Goal: Task Accomplishment & Management: Complete application form

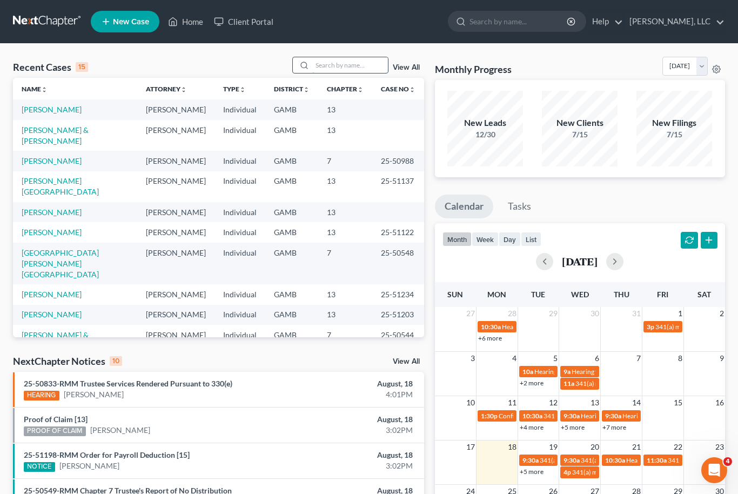
click at [352, 65] on input "search" at bounding box center [350, 65] width 76 height 16
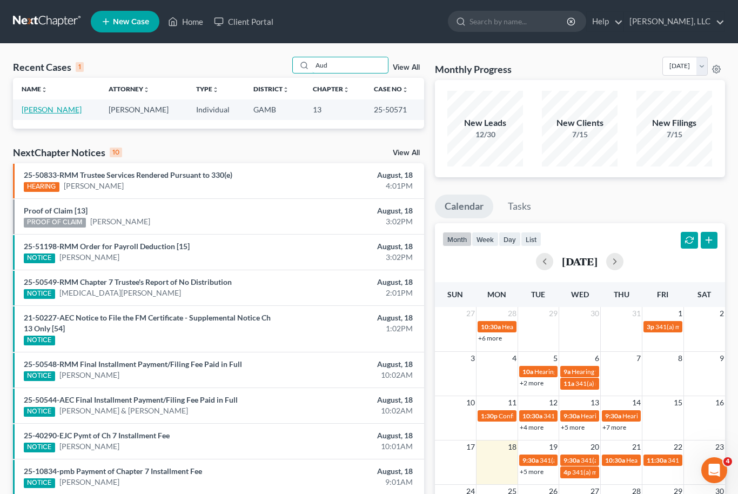
type input "Aud"
click at [45, 108] on link "[PERSON_NAME]" at bounding box center [52, 109] width 60 height 9
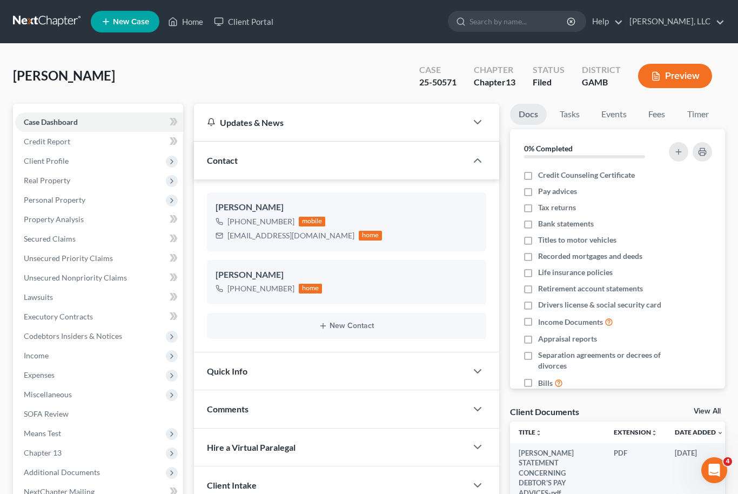
click at [732, 422] on th at bounding box center [745, 433] width 26 height 22
click at [716, 408] on link "View All" at bounding box center [707, 412] width 27 height 8
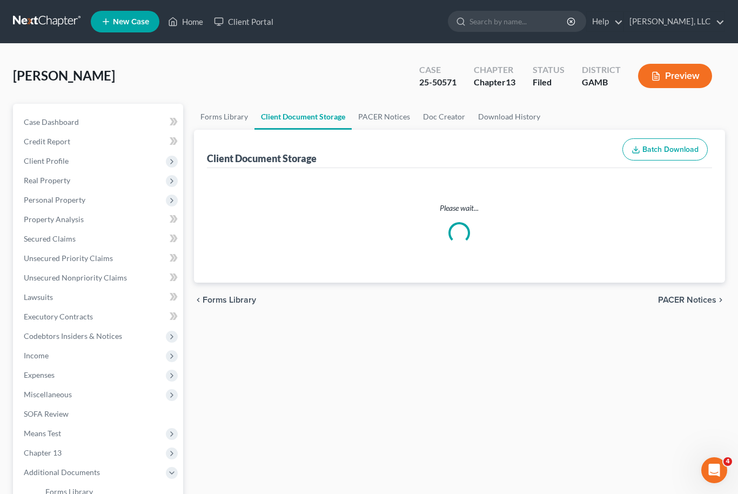
select select "6"
select select "12"
select select "22"
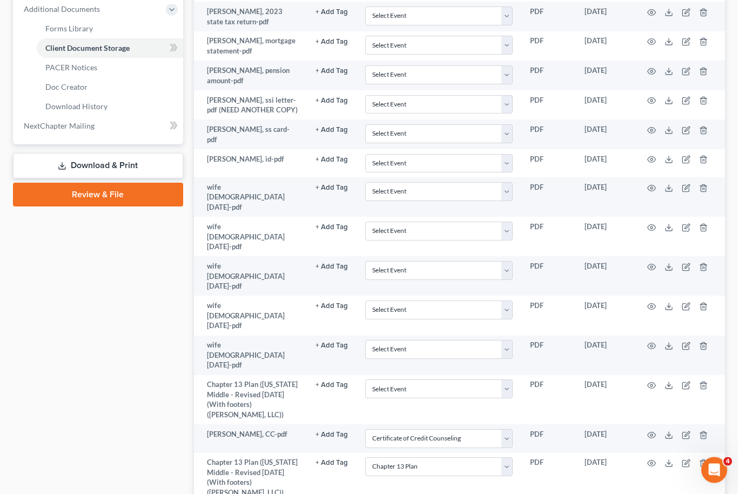
scroll to position [463, 0]
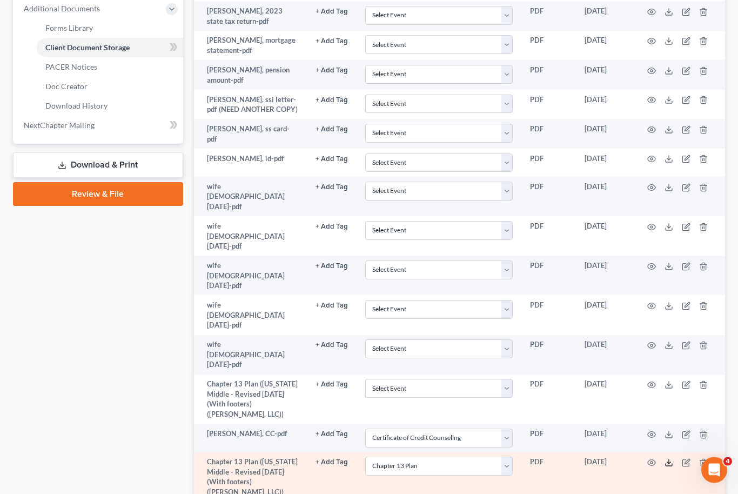
click at [673, 459] on icon at bounding box center [669, 463] width 9 height 9
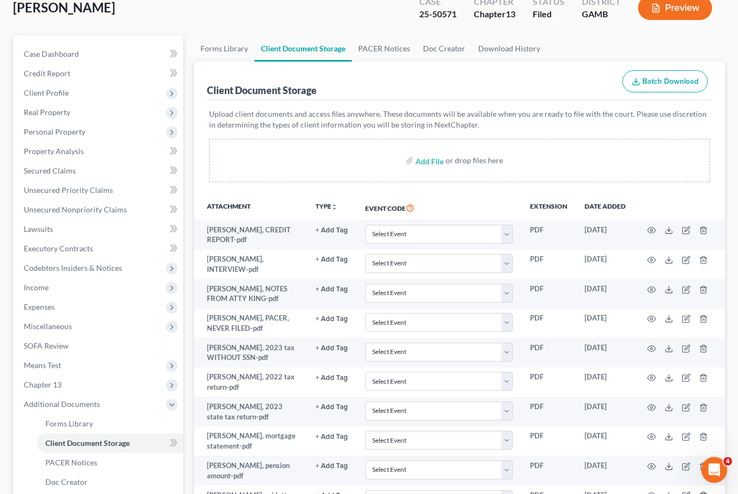
scroll to position [0, 0]
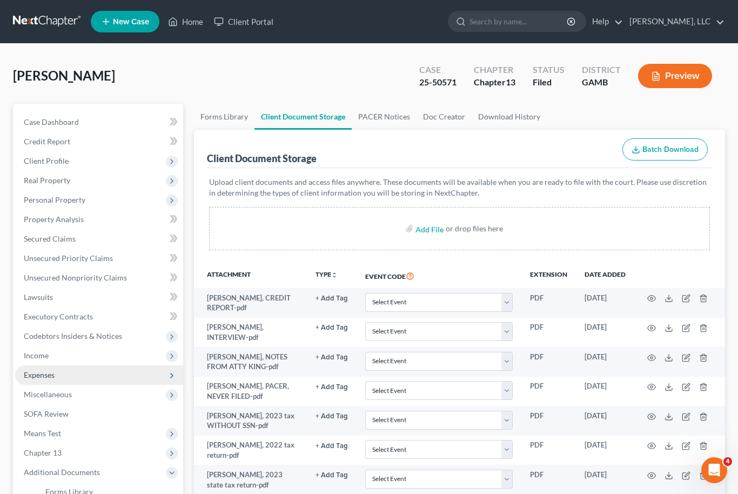
click at [32, 377] on span "Expenses" at bounding box center [39, 374] width 31 height 9
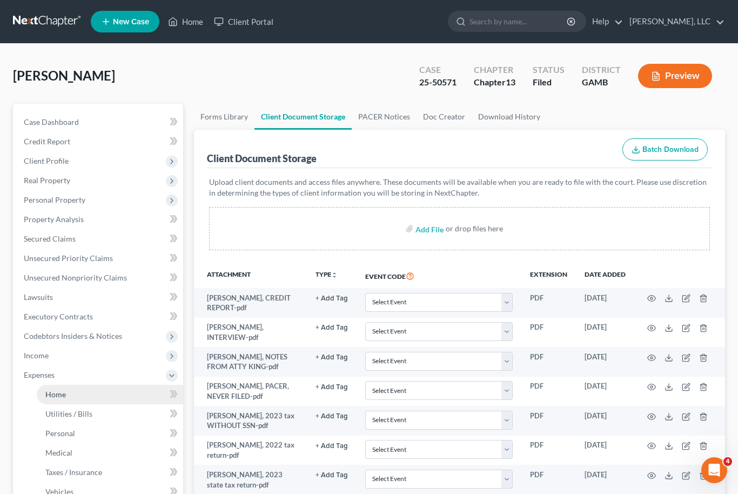
click at [52, 397] on span "Home" at bounding box center [55, 394] width 21 height 9
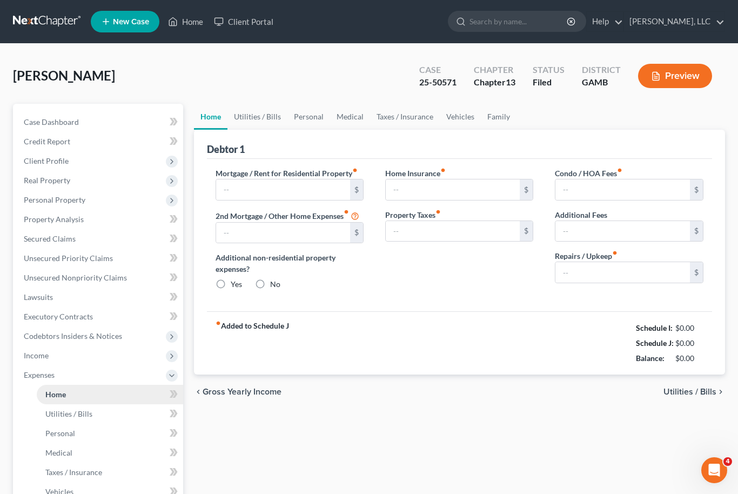
type input "816.00"
type input "0.00"
radio input "true"
type input "0.00"
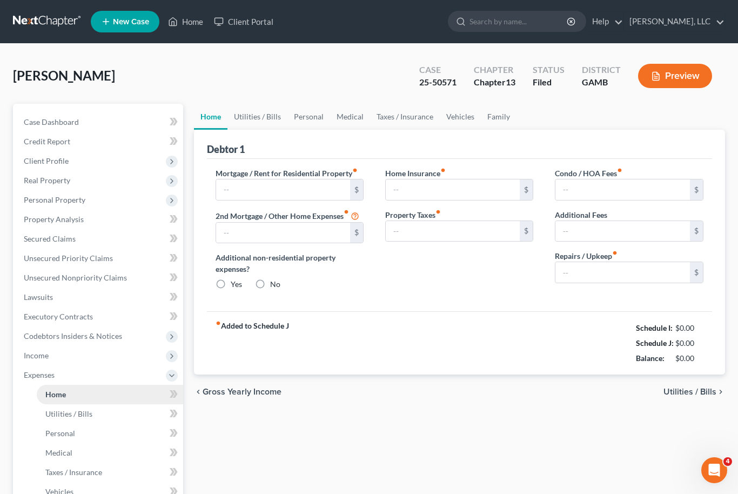
type input "0.00"
click at [258, 126] on link "Utilities / Bills" at bounding box center [258, 117] width 60 height 26
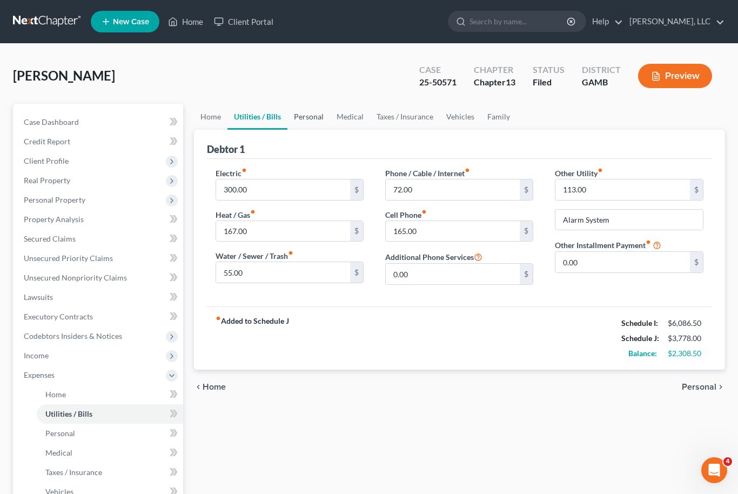
click at [310, 111] on link "Personal" at bounding box center [309, 117] width 43 height 26
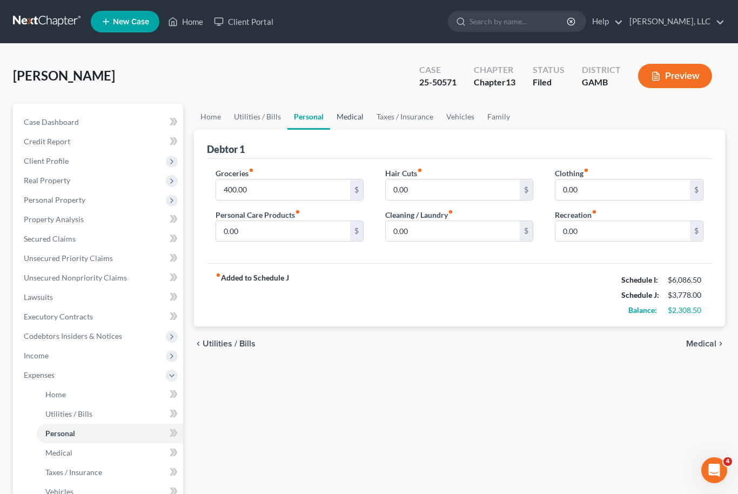
click at [345, 116] on link "Medical" at bounding box center [350, 117] width 40 height 26
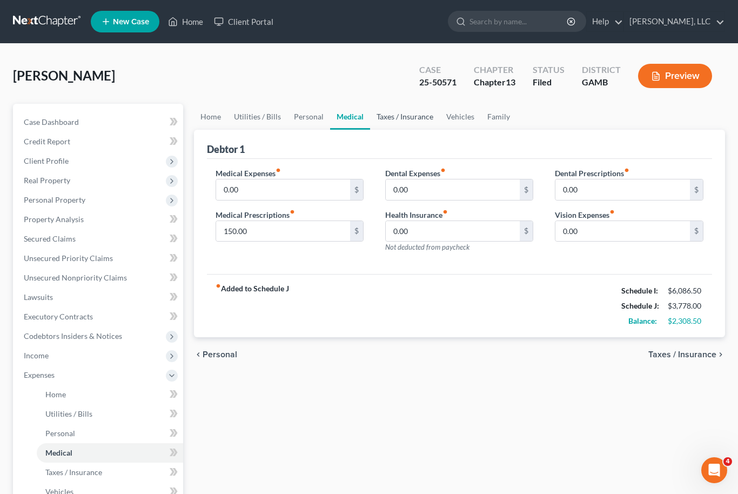
click at [399, 115] on link "Taxes / Insurance" at bounding box center [405, 117] width 70 height 26
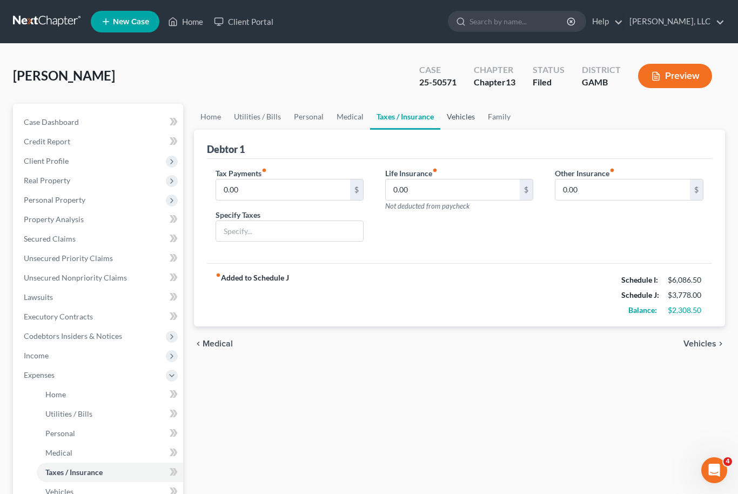
click at [457, 114] on link "Vehicles" at bounding box center [461, 117] width 41 height 26
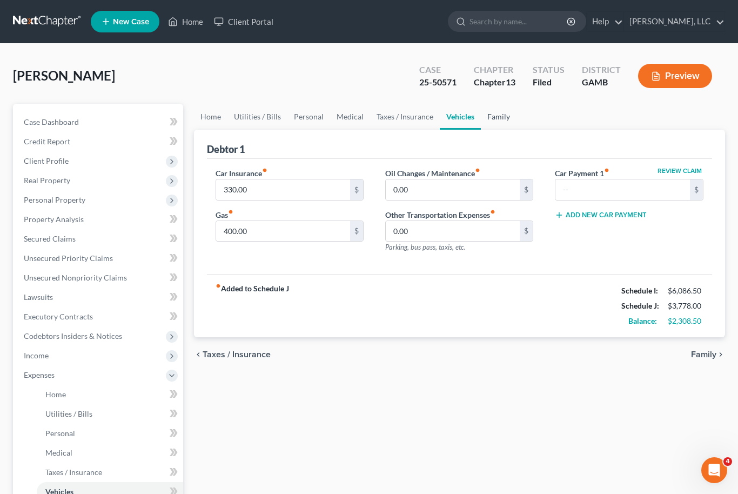
click at [498, 116] on link "Family" at bounding box center [499, 117] width 36 height 26
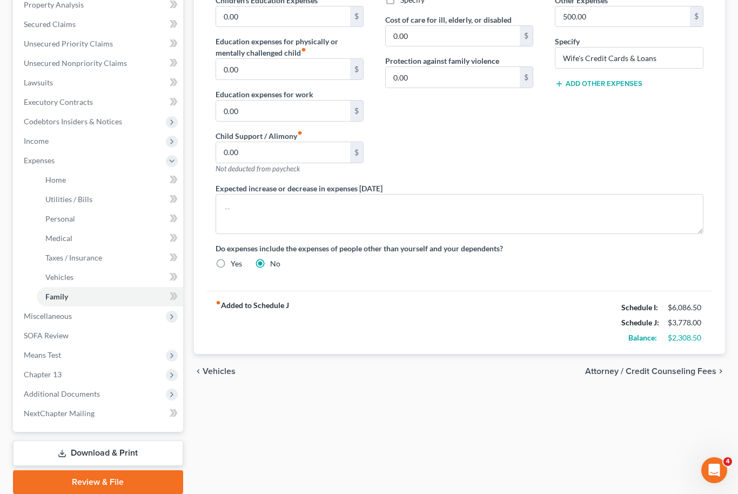
scroll to position [219, 0]
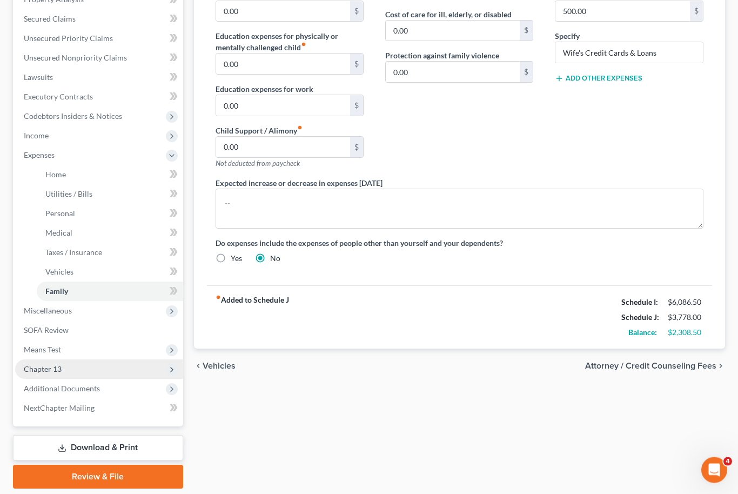
click at [44, 371] on span "Chapter 13" at bounding box center [43, 369] width 38 height 9
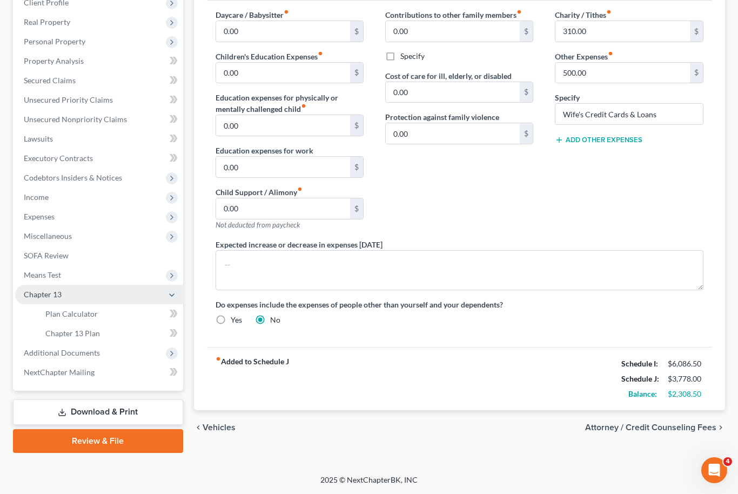
scroll to position [122, 0]
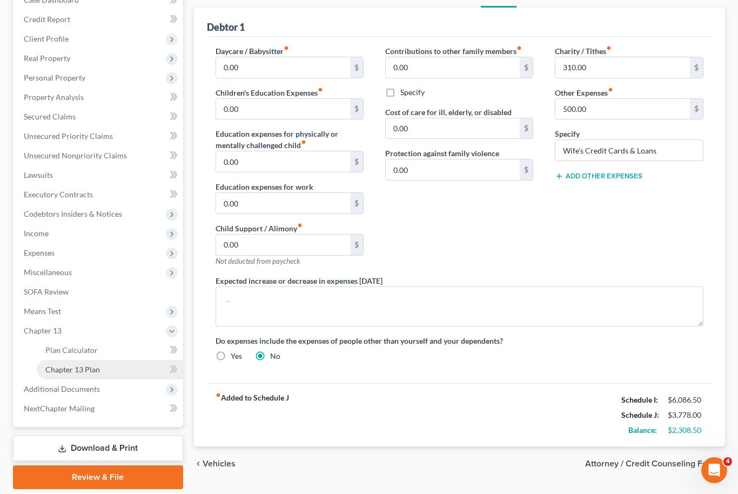
click at [66, 370] on span "Chapter 13 Plan" at bounding box center [72, 369] width 55 height 9
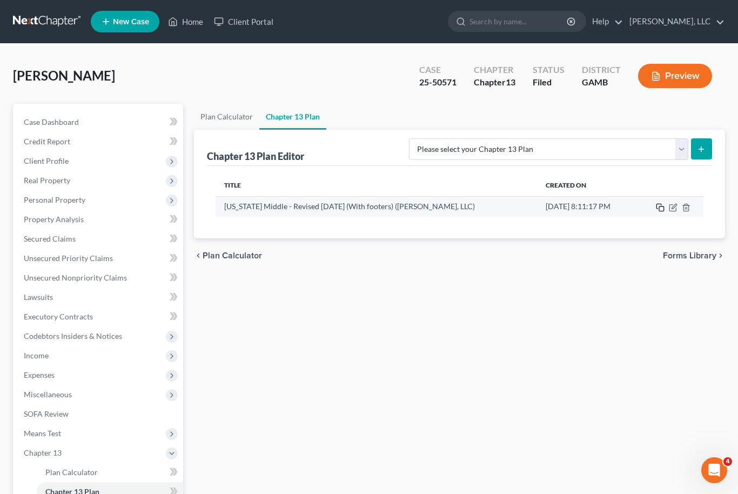
click at [657, 210] on icon "button" at bounding box center [660, 207] width 9 height 9
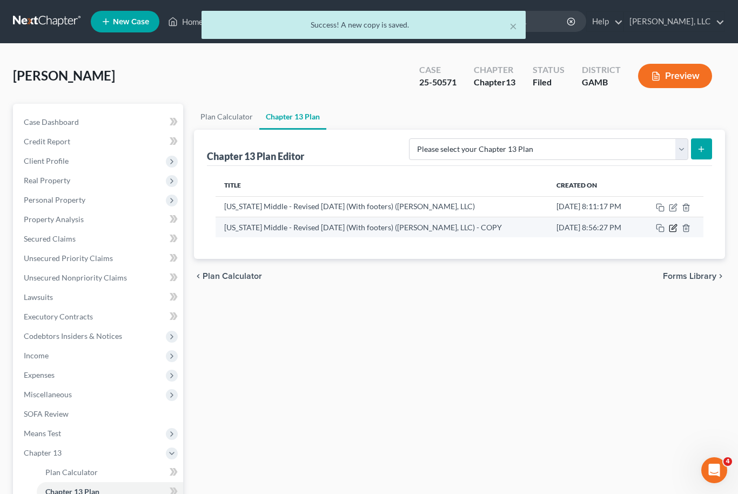
click at [676, 229] on icon "button" at bounding box center [673, 228] width 6 height 6
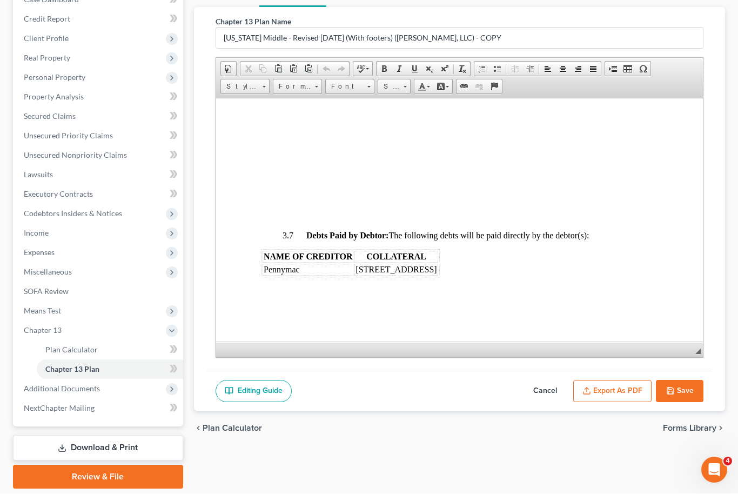
click at [307, 73] on td "-NONE-" at bounding box center [307, 67] width 91 height 12
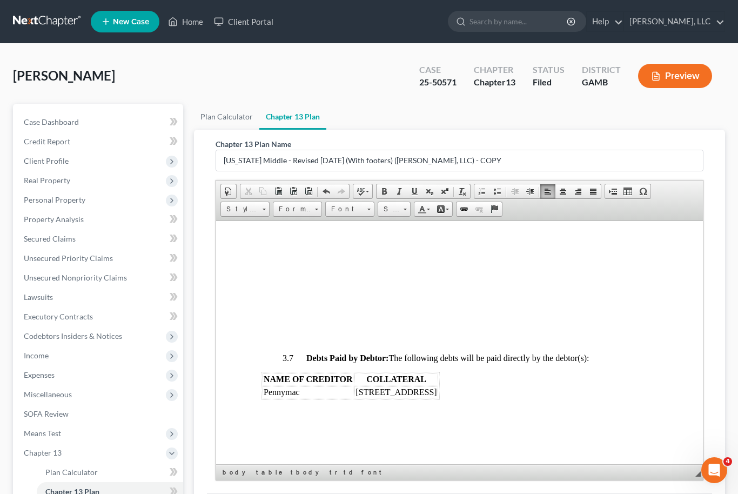
click at [382, 196] on td at bounding box center [385, 190] width 62 height 12
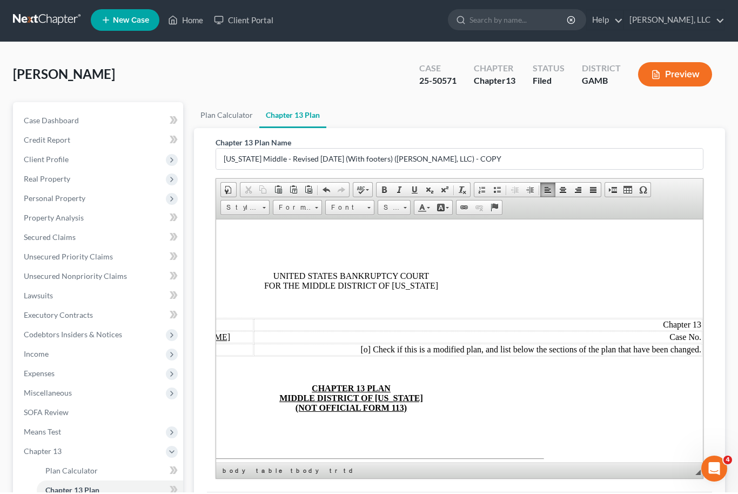
scroll to position [0, 109]
click at [693, 341] on span "Case No." at bounding box center [685, 336] width 32 height 9
click at [658, 354] on span "Check if this is a modified plan, and list below the sections of the plan that …" at bounding box center [536, 348] width 329 height 9
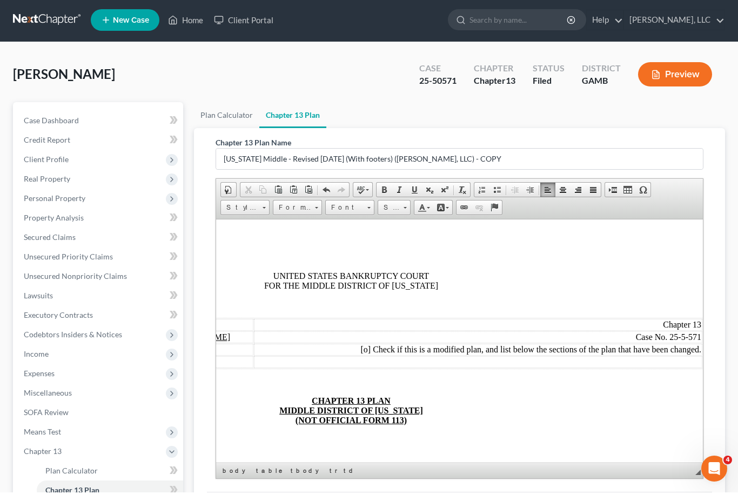
click at [448, 368] on td at bounding box center [478, 362] width 449 height 12
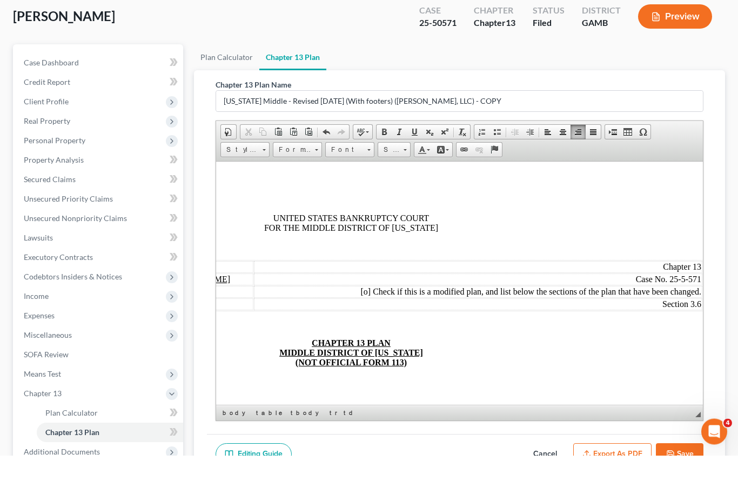
scroll to position [25, 0]
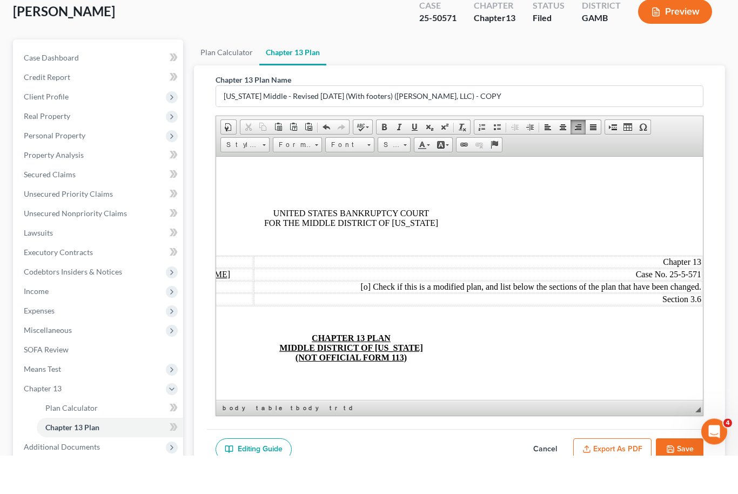
click at [625, 477] on button "Export as PDF" at bounding box center [613, 488] width 78 height 23
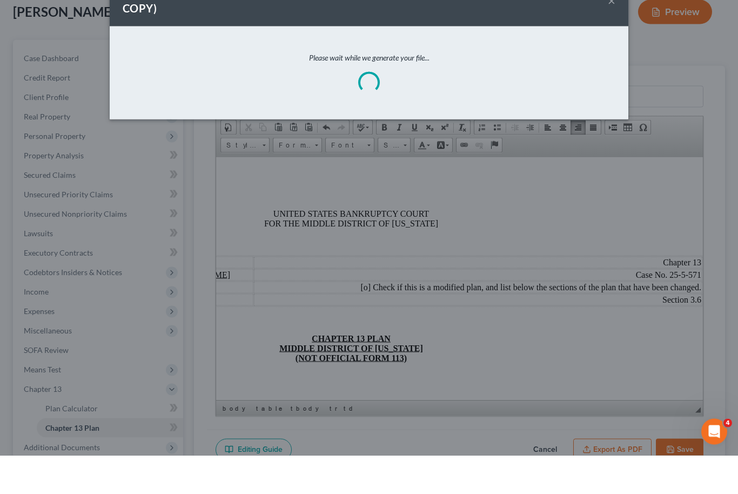
scroll to position [64, 0]
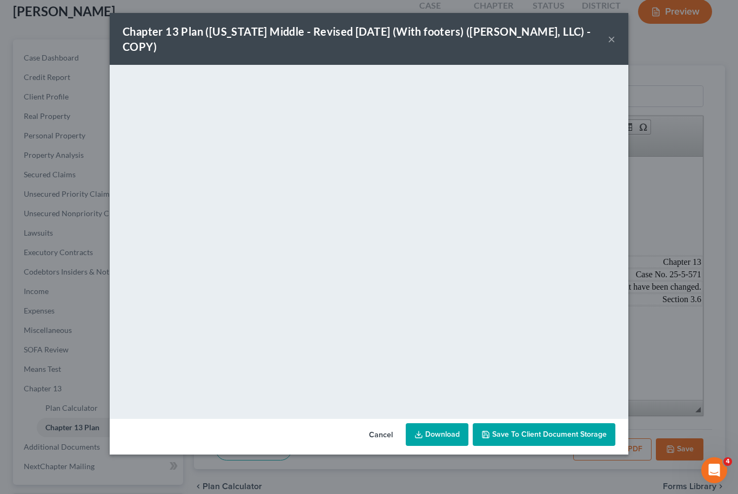
click at [447, 436] on div "Cancel Download Save to Client Document Storage" at bounding box center [369, 437] width 519 height 36
click at [450, 423] on link "Download" at bounding box center [437, 434] width 63 height 23
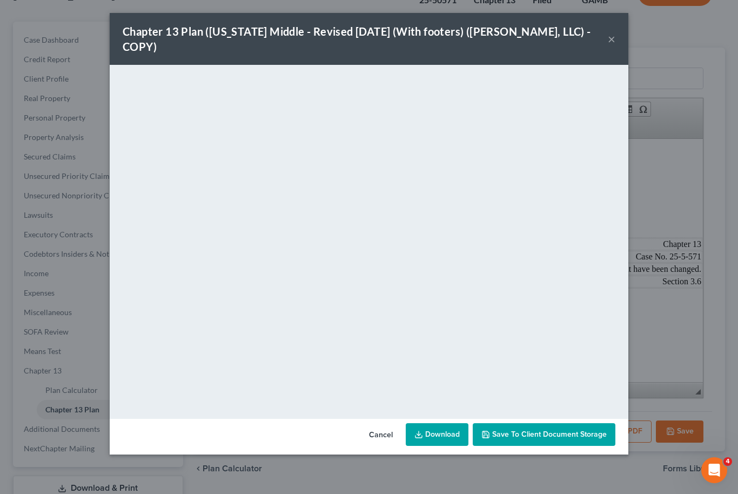
click at [589, 430] on span "Save to Client Document Storage" at bounding box center [549, 434] width 115 height 9
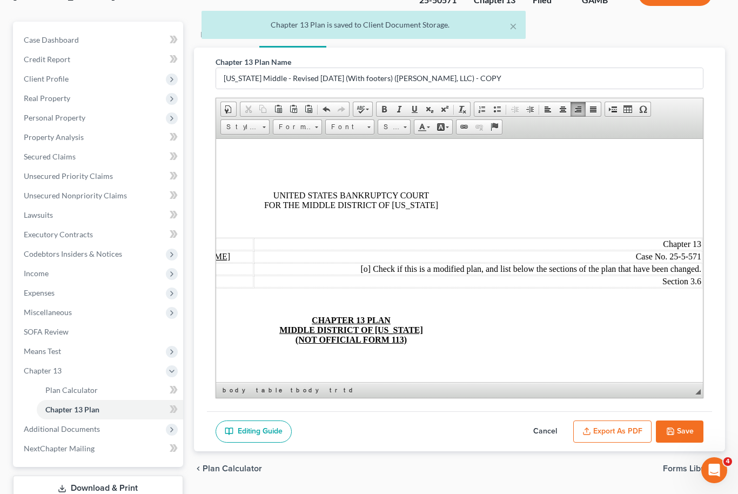
click at [688, 439] on button "Save" at bounding box center [680, 432] width 48 height 23
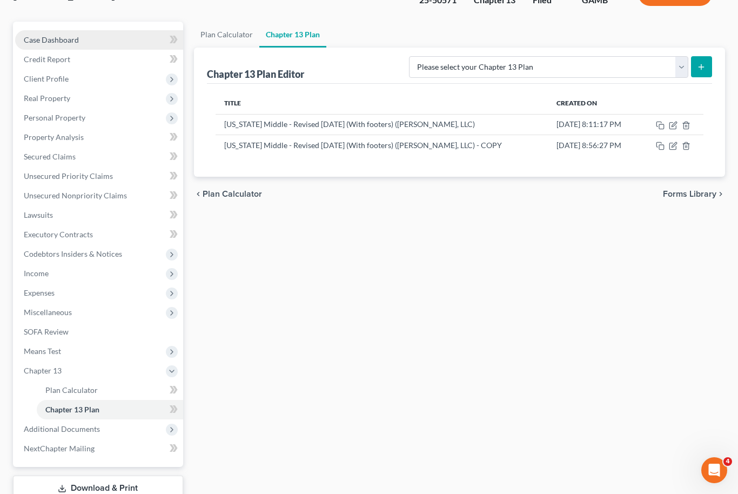
click at [57, 36] on span "Case Dashboard" at bounding box center [51, 39] width 55 height 9
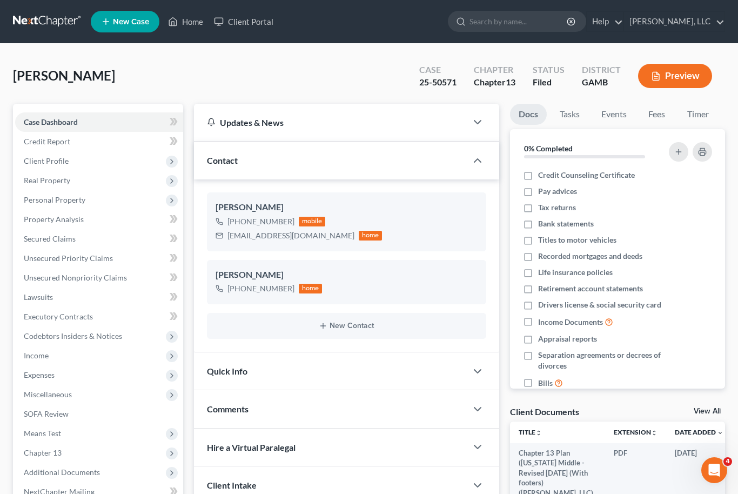
click at [714, 411] on link "View All" at bounding box center [707, 412] width 27 height 8
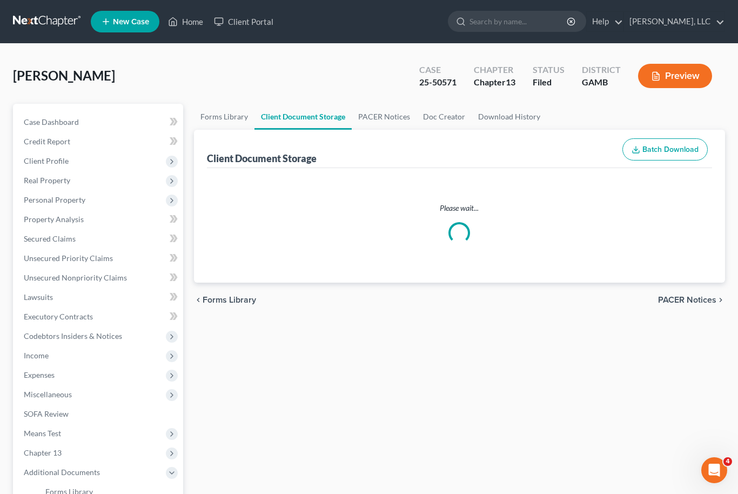
select select "6"
select select "12"
select select "22"
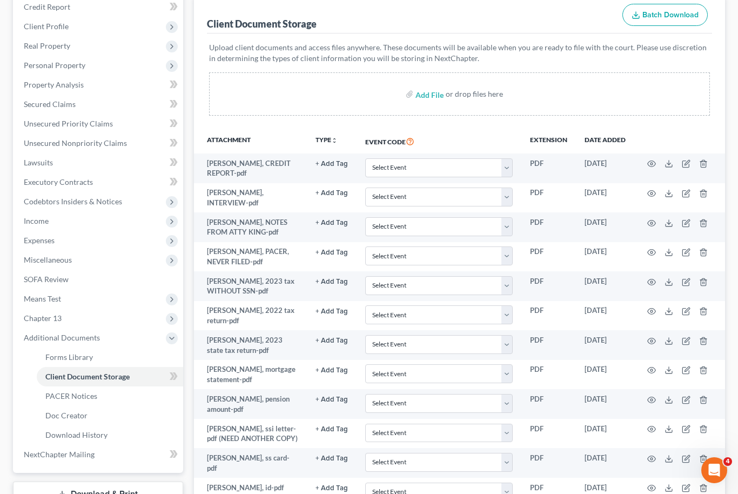
scroll to position [176, 0]
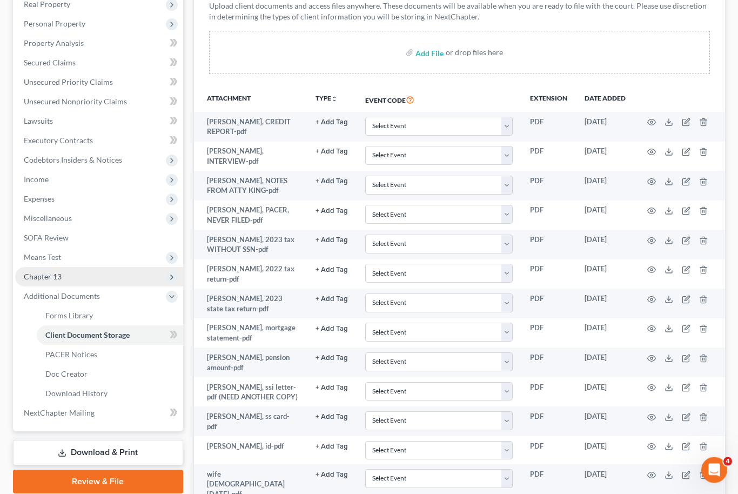
click at [106, 276] on span "Chapter 13" at bounding box center [99, 277] width 168 height 19
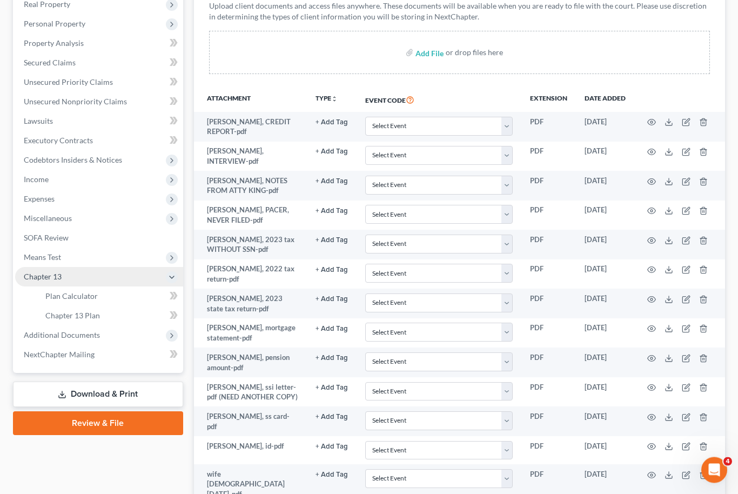
scroll to position [176, 0]
click at [107, 318] on link "Chapter 13 Plan" at bounding box center [110, 315] width 146 height 19
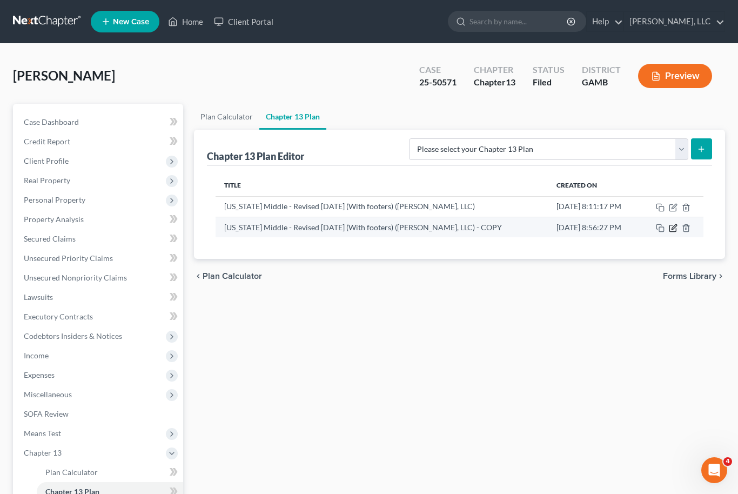
click at [671, 230] on icon "button" at bounding box center [673, 228] width 9 height 9
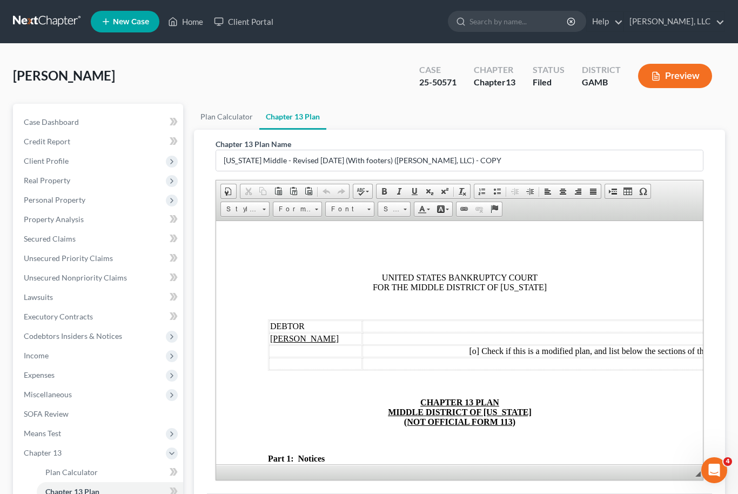
click at [478, 364] on td "Section 3.6" at bounding box center [586, 363] width 449 height 12
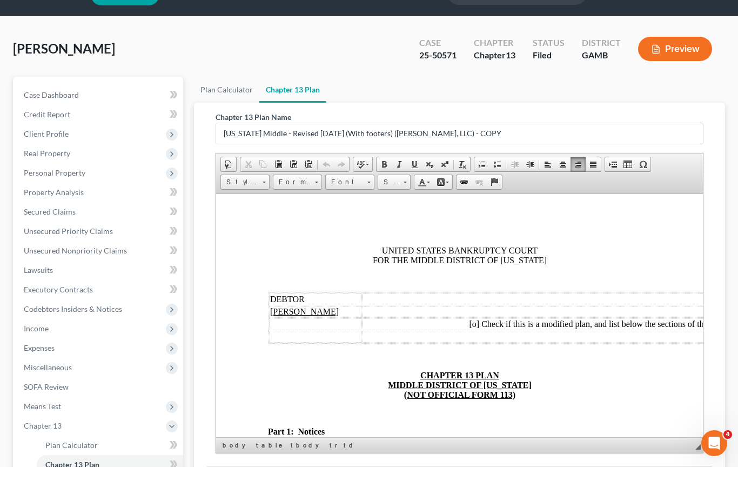
click at [474, 328] on span "[o]" at bounding box center [474, 323] width 10 height 9
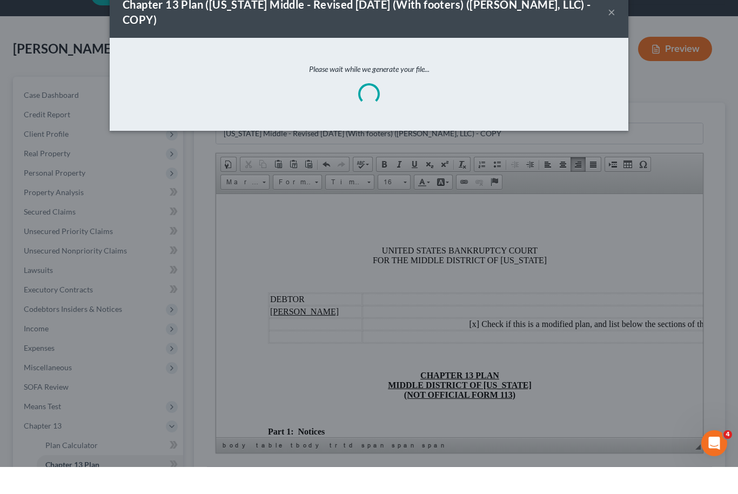
scroll to position [27, 0]
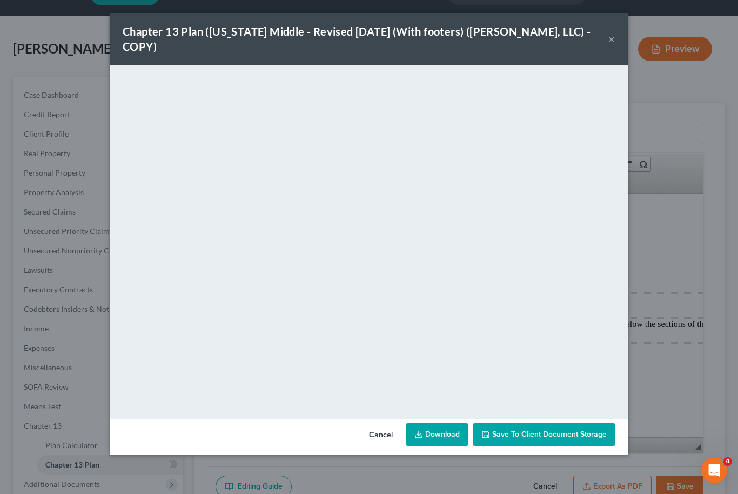
click at [445, 423] on link "Download" at bounding box center [437, 434] width 63 height 23
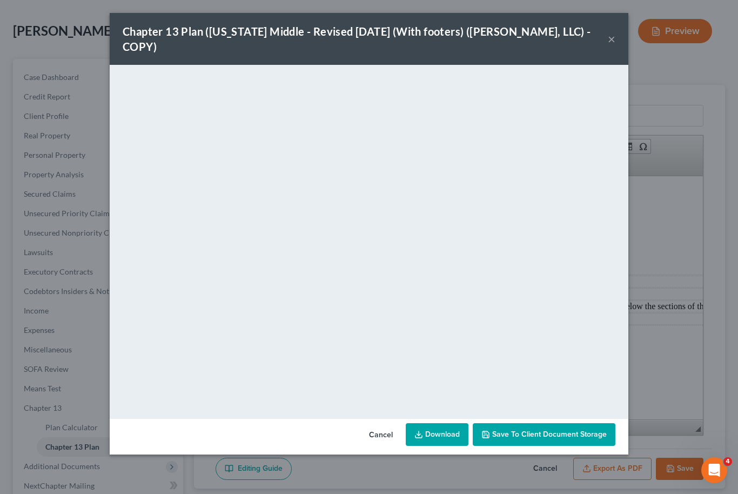
click at [614, 32] on button "×" at bounding box center [612, 38] width 8 height 13
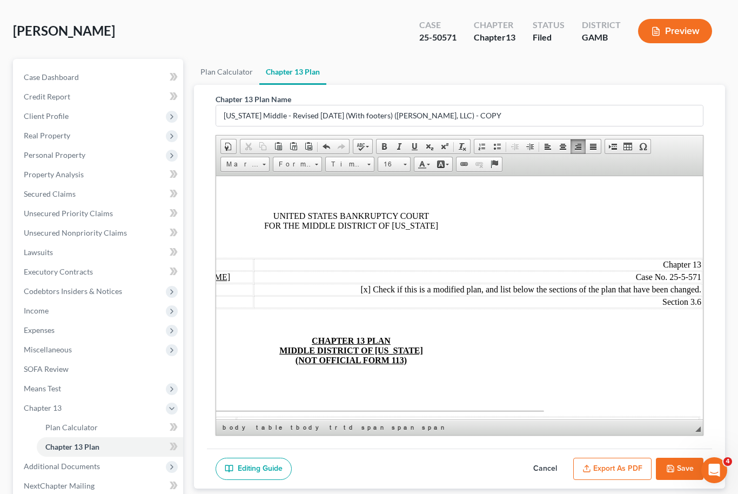
scroll to position [17, 109]
click at [683, 281] on span "Case No. 25-5-571" at bounding box center [668, 276] width 65 height 9
click at [620, 469] on button "Export as PDF" at bounding box center [613, 469] width 78 height 23
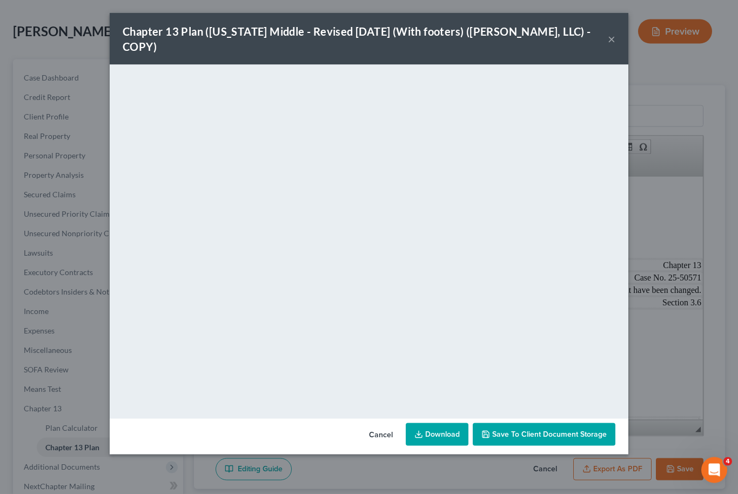
scroll to position [45, 0]
click at [438, 423] on link "Download" at bounding box center [437, 434] width 63 height 23
click at [552, 424] on button "Save to Client Document Storage" at bounding box center [544, 434] width 143 height 23
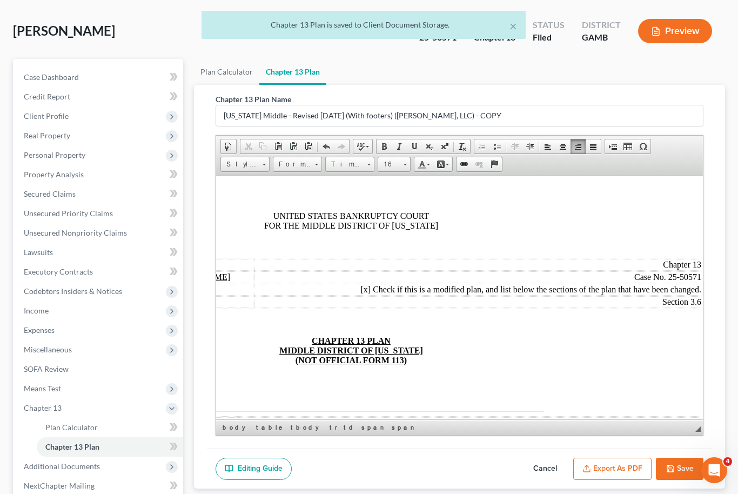
click at [681, 472] on button "Save" at bounding box center [680, 469] width 48 height 23
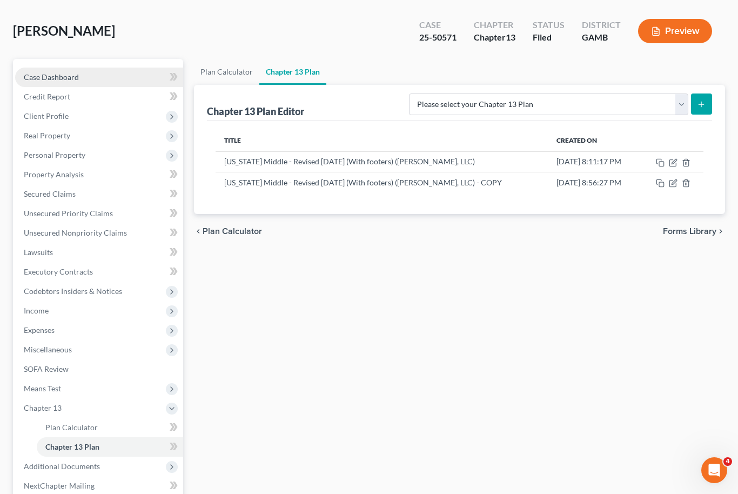
click at [63, 71] on link "Case Dashboard" at bounding box center [99, 77] width 168 height 19
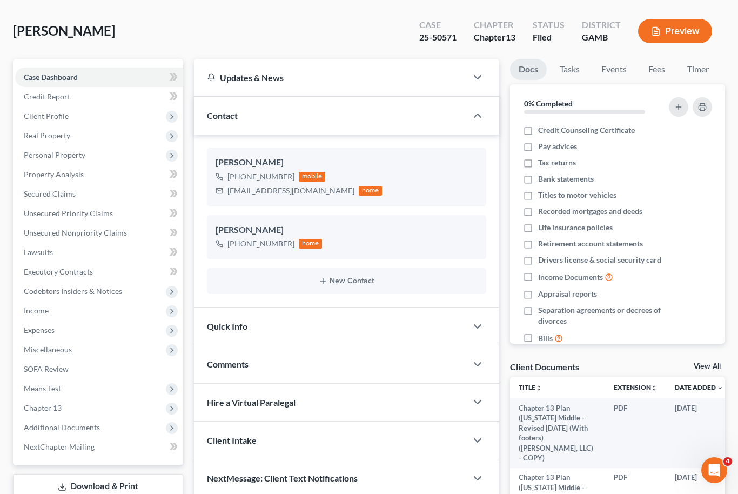
click at [712, 363] on link "View All" at bounding box center [707, 367] width 27 height 8
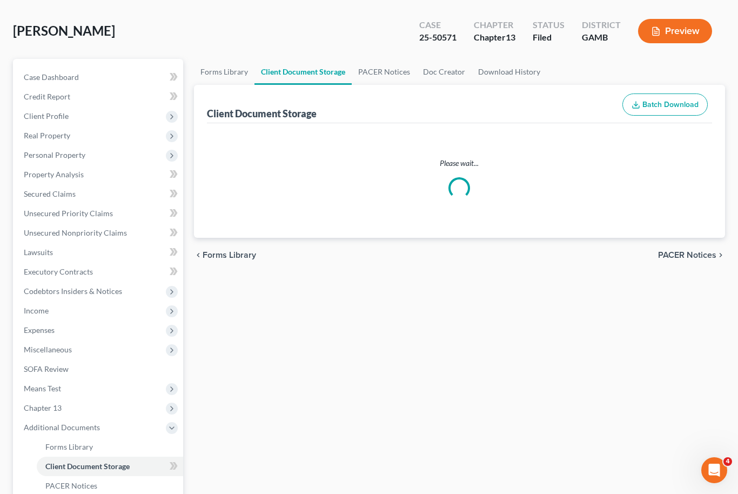
select select "6"
select select "12"
select select "22"
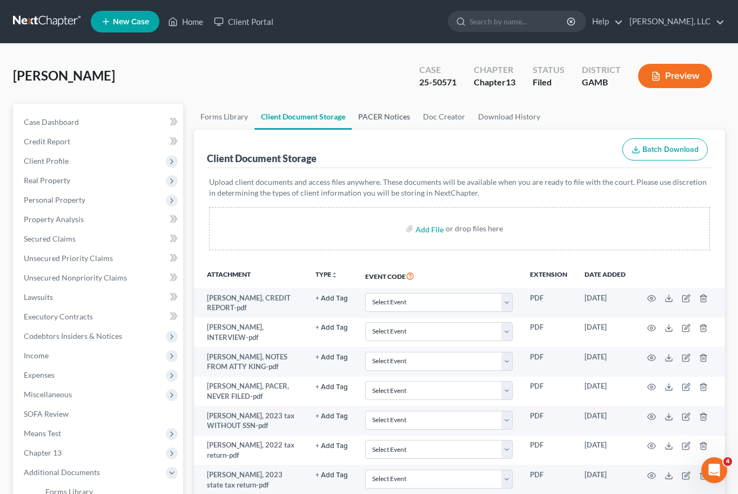
click at [399, 116] on link "PACER Notices" at bounding box center [384, 117] width 65 height 26
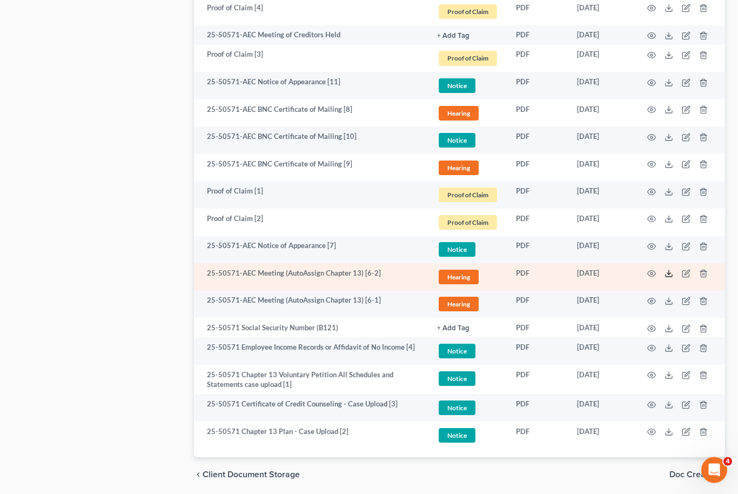
scroll to position [680, 0]
click at [666, 275] on icon at bounding box center [669, 276] width 6 height 2
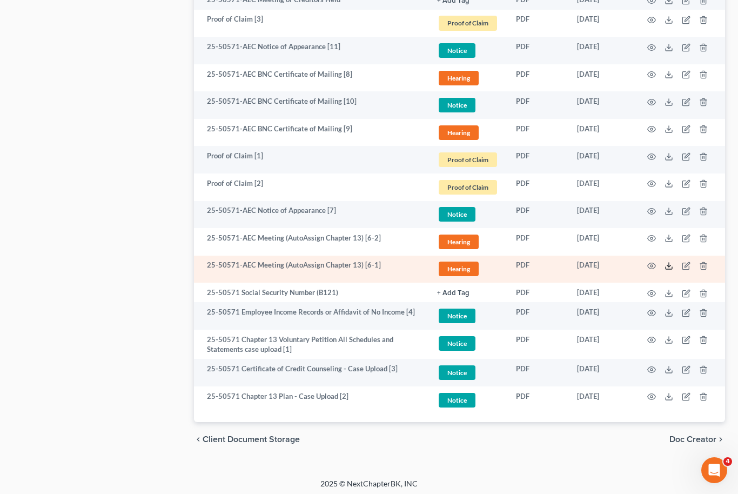
click at [672, 267] on icon at bounding box center [669, 266] width 9 height 9
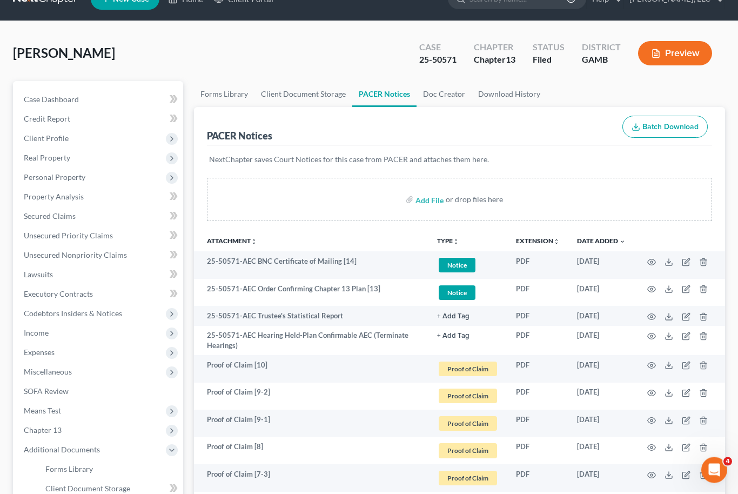
scroll to position [0, 0]
